Goal: Communication & Community: Share content

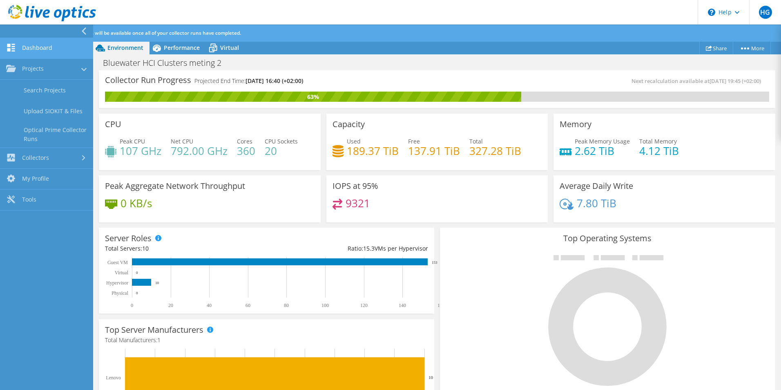
click at [44, 44] on link "Dashboard" at bounding box center [46, 48] width 93 height 21
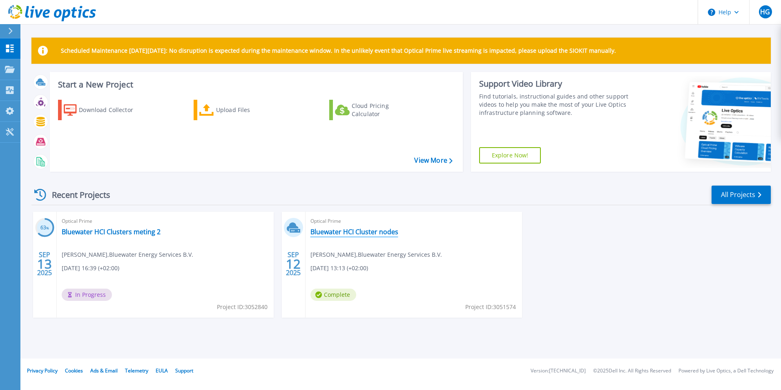
click at [391, 234] on link "Bluewater HCI Cluster nodes" at bounding box center [355, 232] width 88 height 8
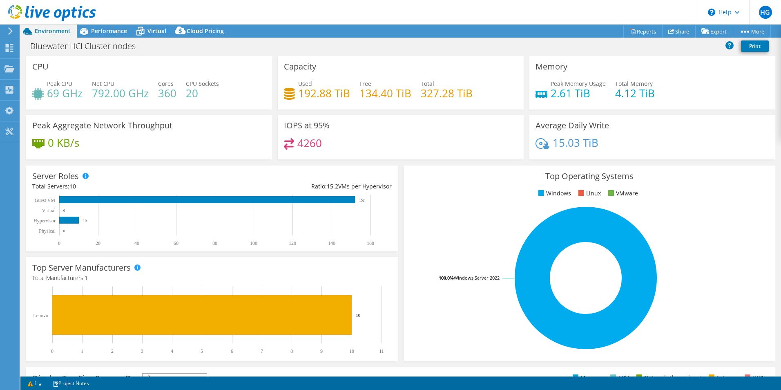
select select "EUFrankfurt"
select select "EUR"
click at [111, 33] on span "Performance" at bounding box center [109, 31] width 36 height 8
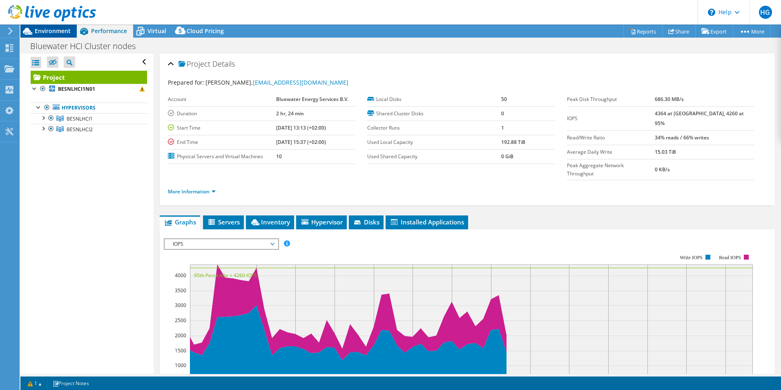
click at [54, 34] on span "Environment" at bounding box center [53, 31] width 36 height 8
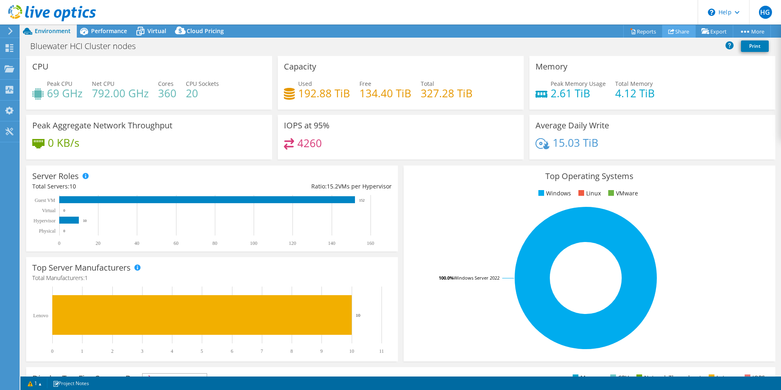
click at [681, 30] on link "Share" at bounding box center [679, 31] width 34 height 13
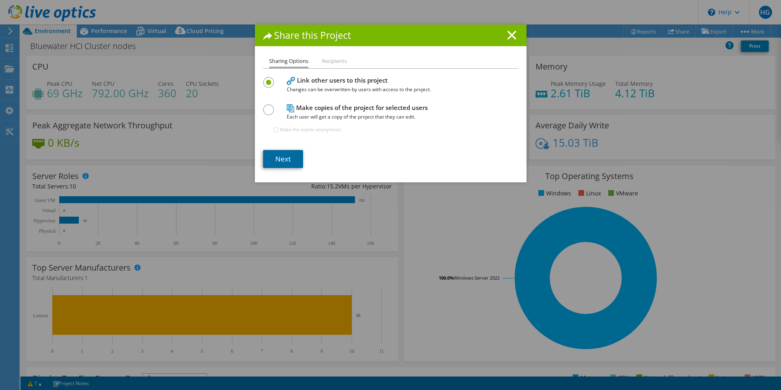
click at [281, 159] on link "Next" at bounding box center [283, 159] width 40 height 18
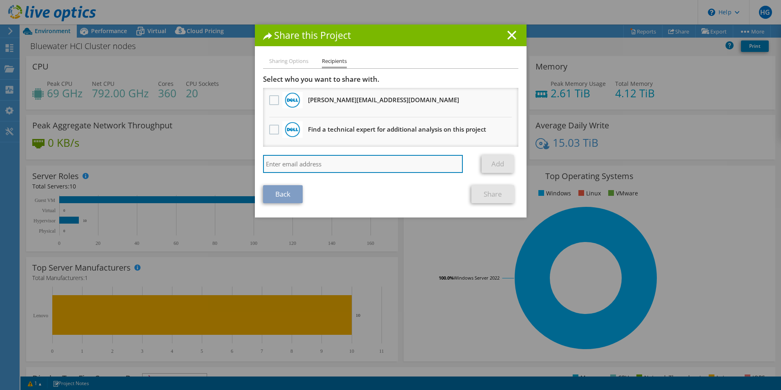
click at [316, 166] on input "search" at bounding box center [363, 164] width 200 height 18
type input "remco.smit@bluewater.com"
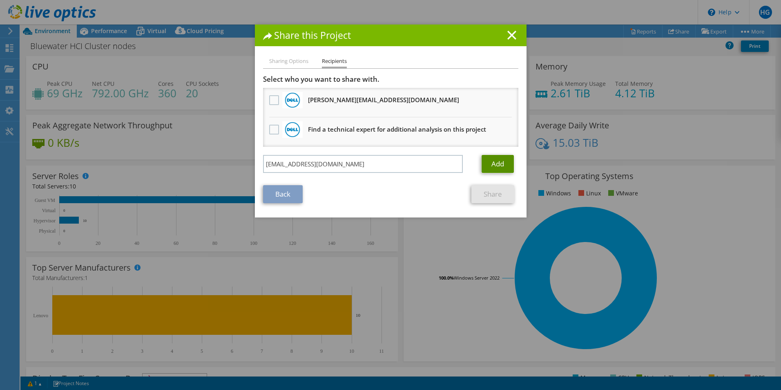
click at [496, 160] on link "Add" at bounding box center [498, 164] width 32 height 18
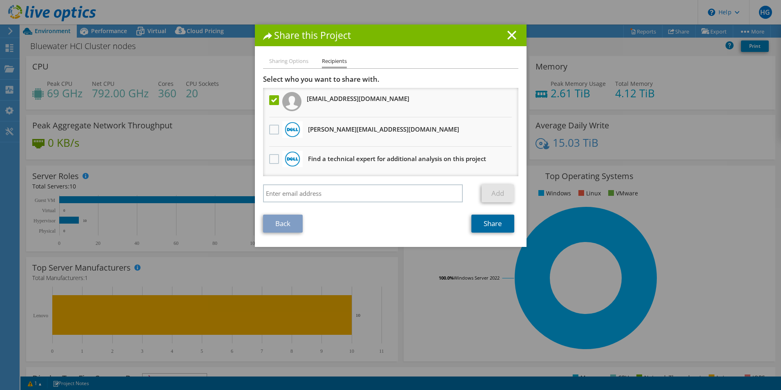
click at [484, 225] on link "Share" at bounding box center [493, 224] width 43 height 18
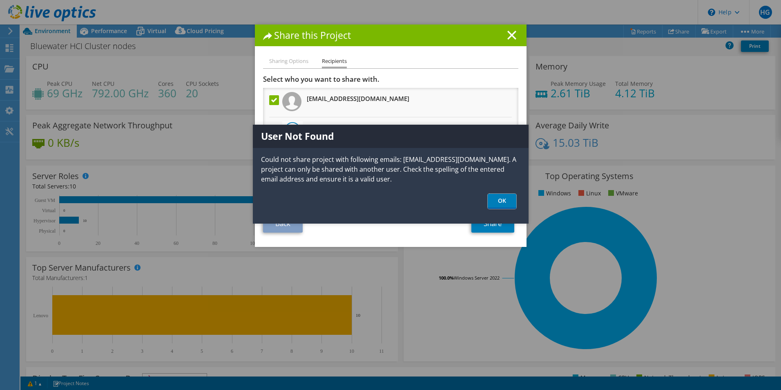
click at [504, 199] on link "OK" at bounding box center [502, 201] width 29 height 15
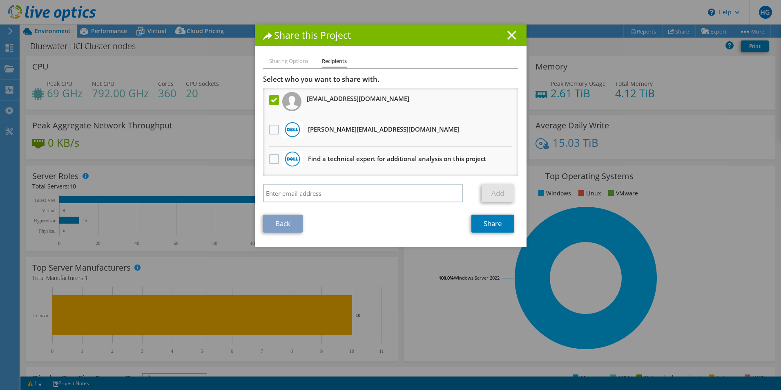
click at [509, 34] on line at bounding box center [512, 35] width 8 height 8
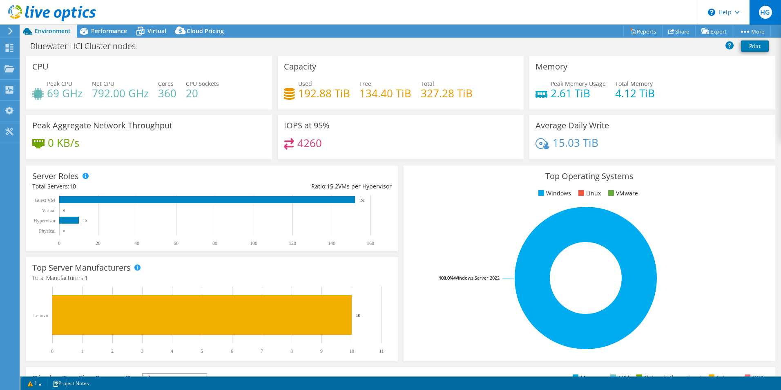
click at [767, 14] on span "HG" at bounding box center [765, 12] width 13 height 13
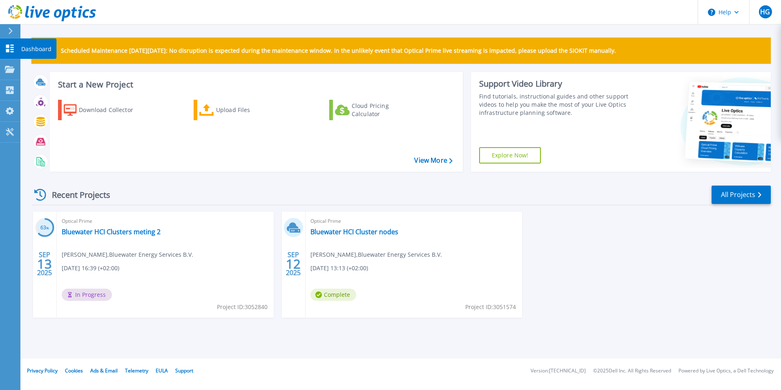
click at [11, 47] on icon at bounding box center [10, 49] width 8 height 8
click at [371, 234] on link "Bluewater HCI Cluster nodes" at bounding box center [355, 232] width 88 height 8
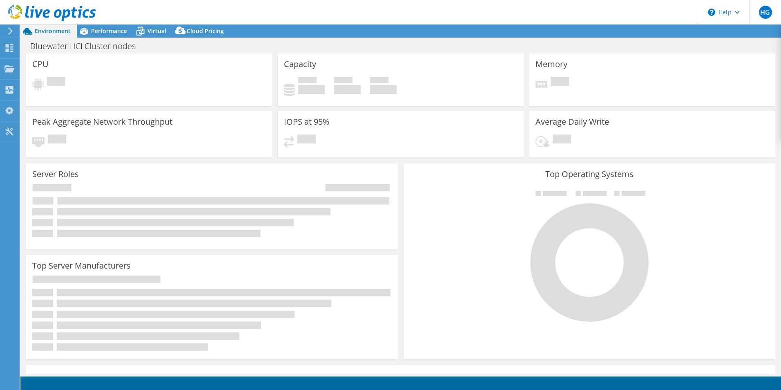
select select "EUFrankfurt"
select select "EUR"
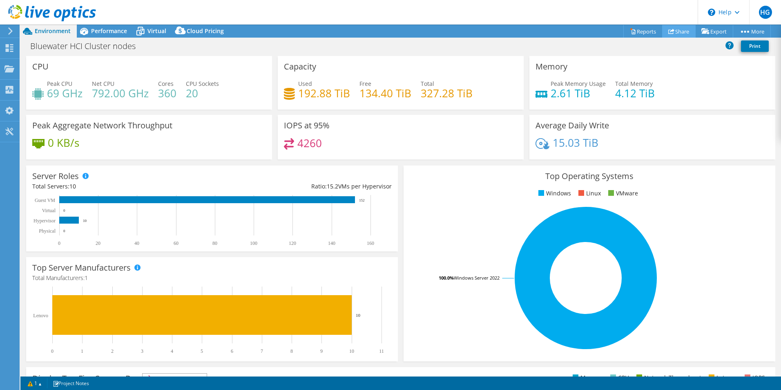
click at [675, 30] on link "Share" at bounding box center [679, 31] width 34 height 13
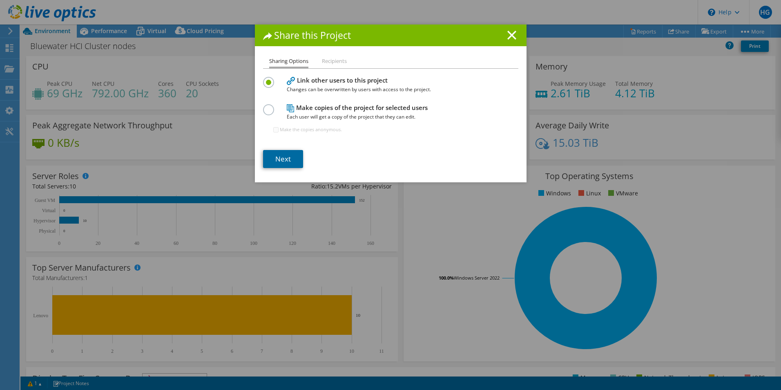
click at [280, 164] on link "Next" at bounding box center [283, 159] width 40 height 18
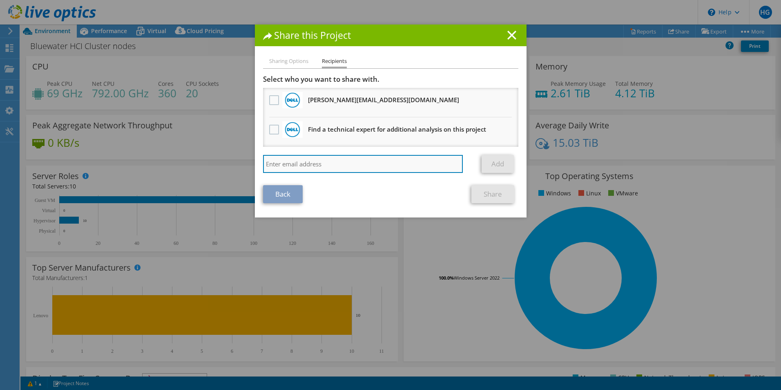
click at [337, 170] on input "search" at bounding box center [363, 164] width 200 height 18
paste input "[EMAIL_ADDRESS][DOMAIN_NAME]"
type input "[EMAIL_ADDRESS][DOMAIN_NAME]"
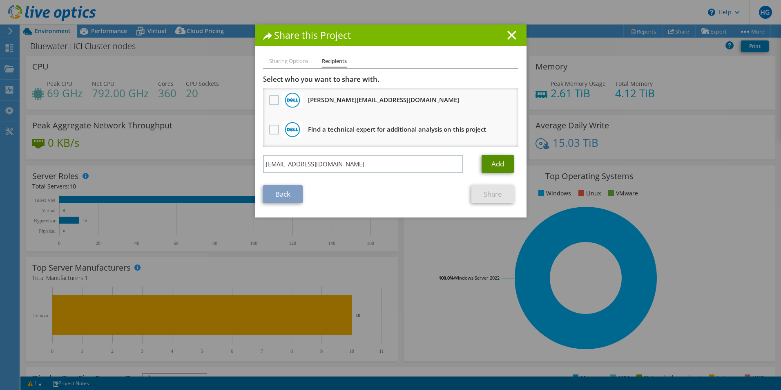
click at [492, 165] on link "Add" at bounding box center [498, 164] width 32 height 18
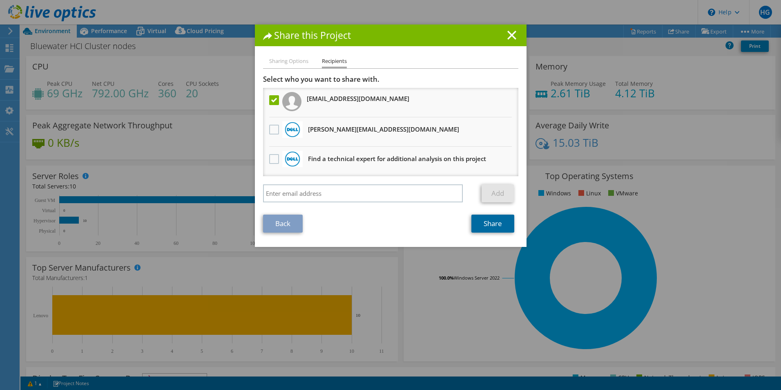
click at [494, 224] on link "Share" at bounding box center [493, 224] width 43 height 18
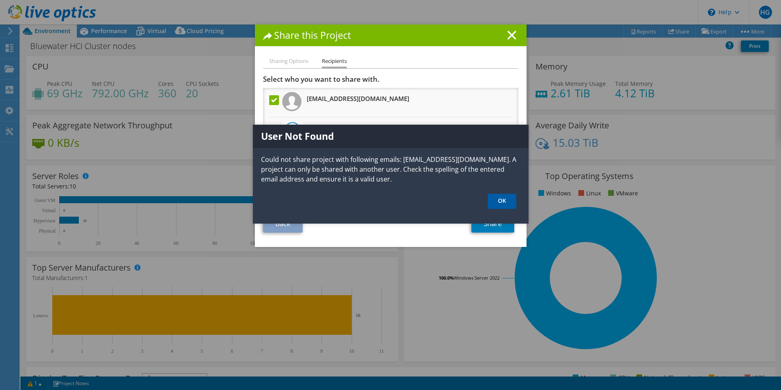
click at [503, 200] on link "OK" at bounding box center [502, 201] width 29 height 15
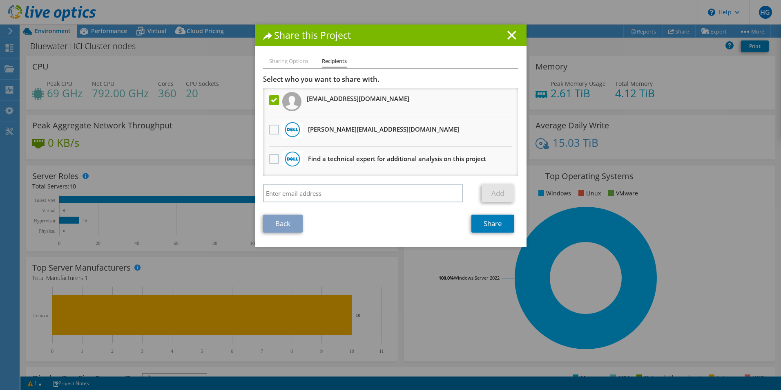
click at [289, 60] on li "Sharing Options" at bounding box center [288, 61] width 39 height 10
click at [284, 223] on link "Back" at bounding box center [283, 224] width 40 height 18
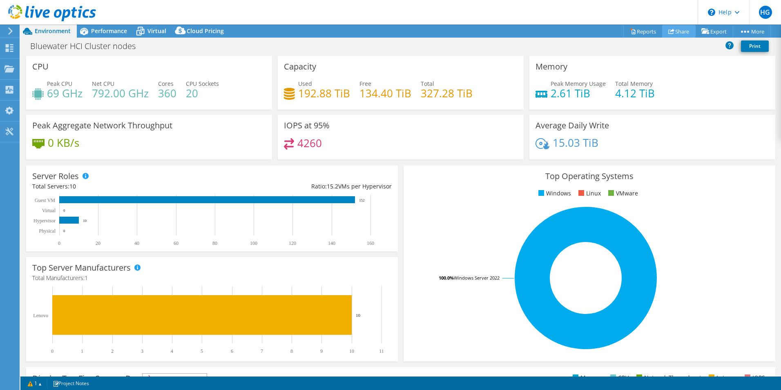
click at [675, 29] on link "Share" at bounding box center [679, 31] width 34 height 13
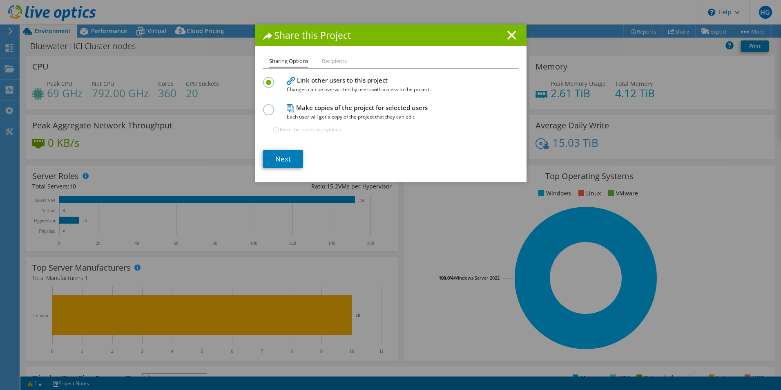
click at [338, 108] on h4 "Make copies of the project for selected users Each user will get a copy of the …" at bounding box center [389, 112] width 204 height 18
click at [264, 106] on label at bounding box center [270, 105] width 14 height 2
click at [0, 0] on input "radio" at bounding box center [0, 0] width 0 height 0
click at [287, 157] on link "Next" at bounding box center [283, 159] width 40 height 18
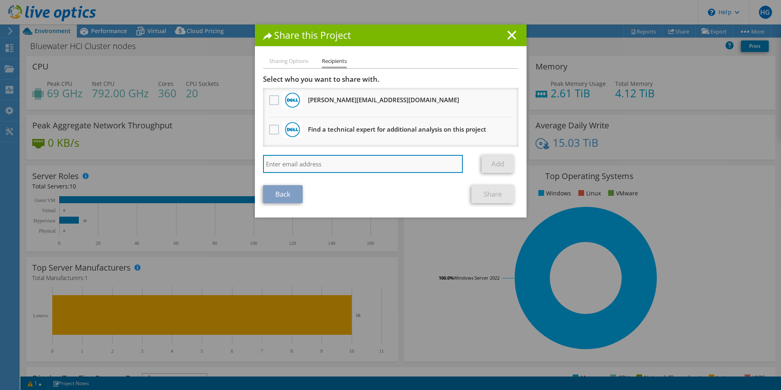
click at [333, 165] on input "search" at bounding box center [363, 164] width 200 height 18
paste input "Remco.Smit@bluewater.com"
type input "Remco.Smit@bluewater.com"
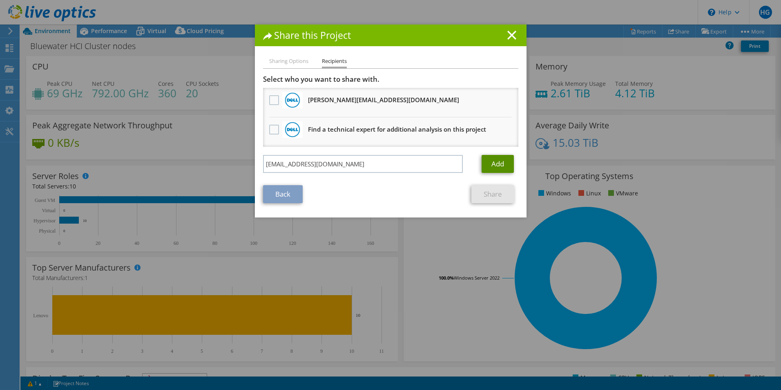
click at [495, 165] on link "Add" at bounding box center [498, 164] width 32 height 18
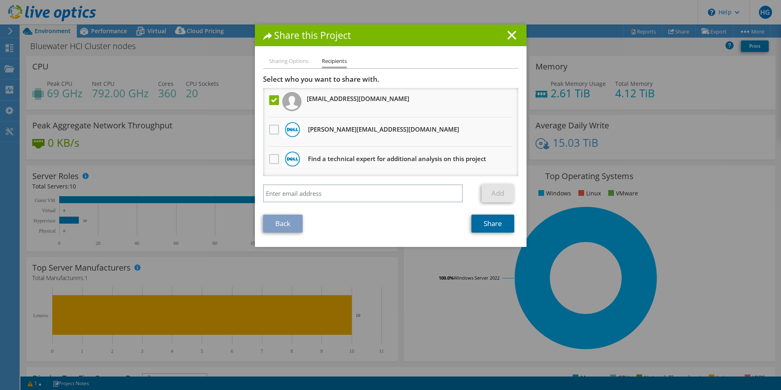
click at [496, 221] on link "Share" at bounding box center [493, 224] width 43 height 18
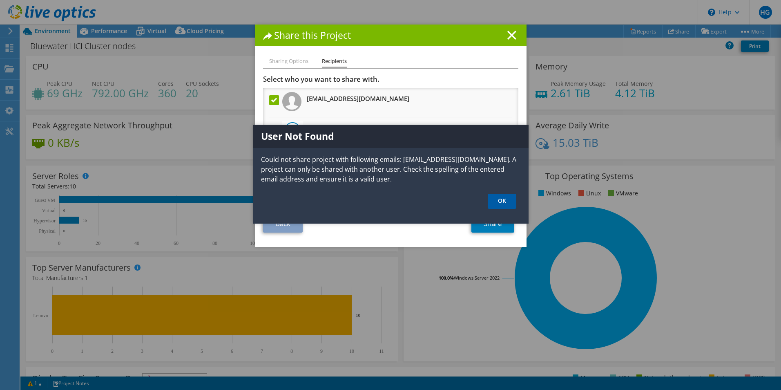
click at [501, 205] on link "OK" at bounding box center [502, 201] width 29 height 15
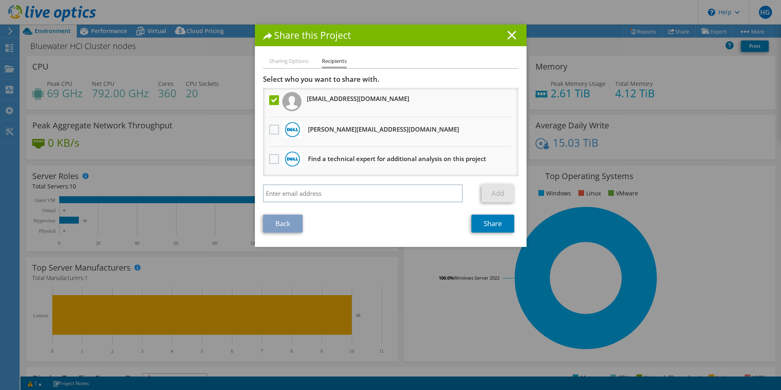
click at [511, 37] on line at bounding box center [512, 35] width 8 height 8
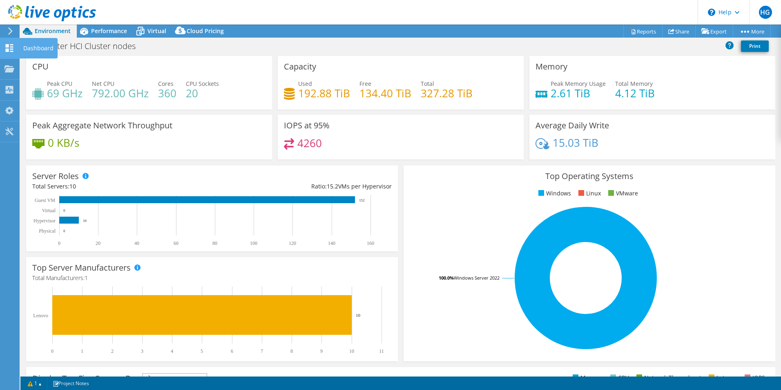
click at [11, 45] on use at bounding box center [10, 48] width 8 height 8
